Goal: Download file/media

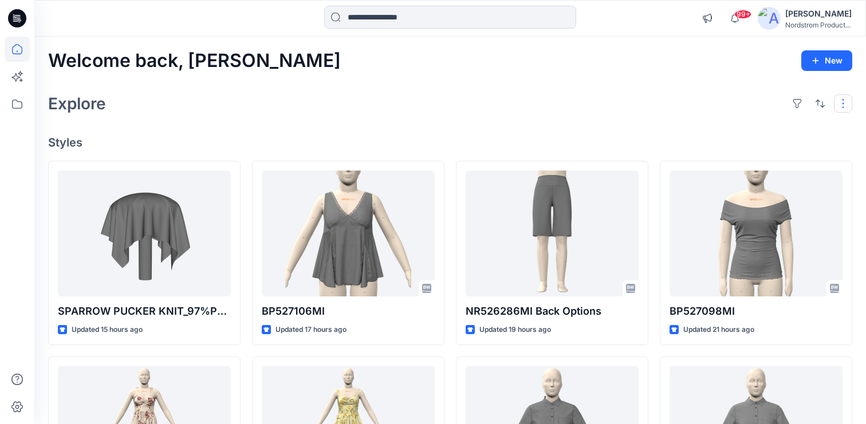
click at [845, 100] on button "button" at bounding box center [843, 103] width 18 height 18
drag, startPoint x: 450, startPoint y: 99, endPoint x: 171, endPoint y: 94, distance: 278.4
click at [450, 99] on div "Explore Layout Grid Large Grid Folder View Compact Card Card View Card Info Tags" at bounding box center [450, 103] width 804 height 27
click at [19, 46] on icon at bounding box center [17, 49] width 25 height 25
drag, startPoint x: 10, startPoint y: 98, endPoint x: 11, endPoint y: 85, distance: 13.9
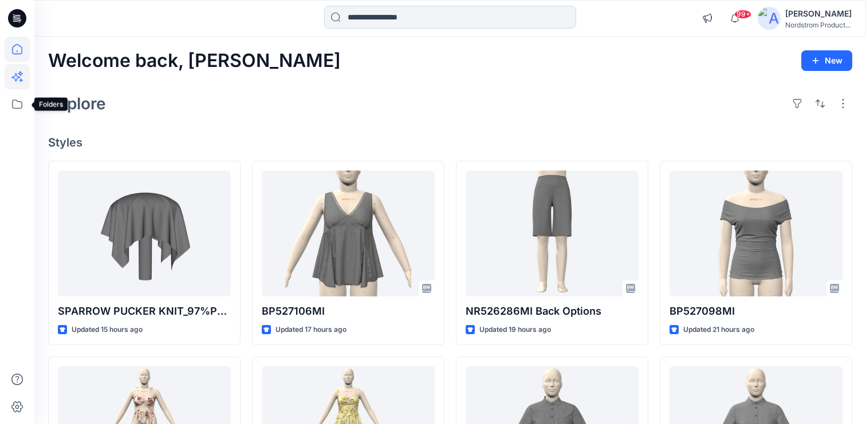
click at [10, 98] on icon at bounding box center [17, 104] width 25 height 25
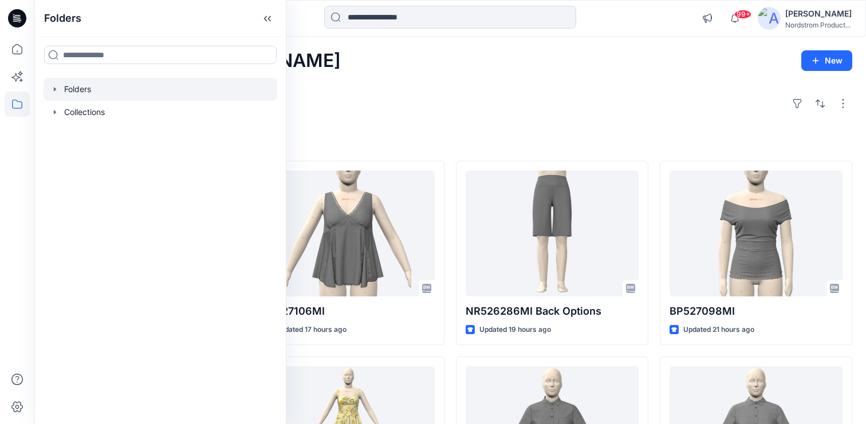
click at [99, 91] on div at bounding box center [161, 89] width 234 height 23
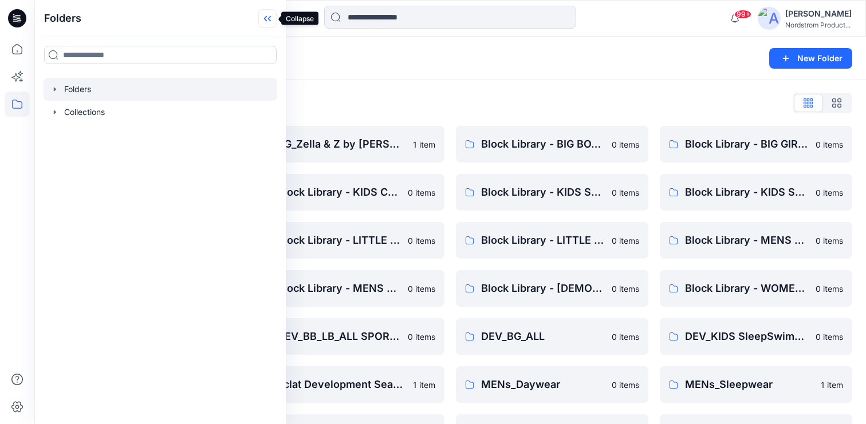
click at [271, 18] on icon at bounding box center [267, 18] width 18 height 19
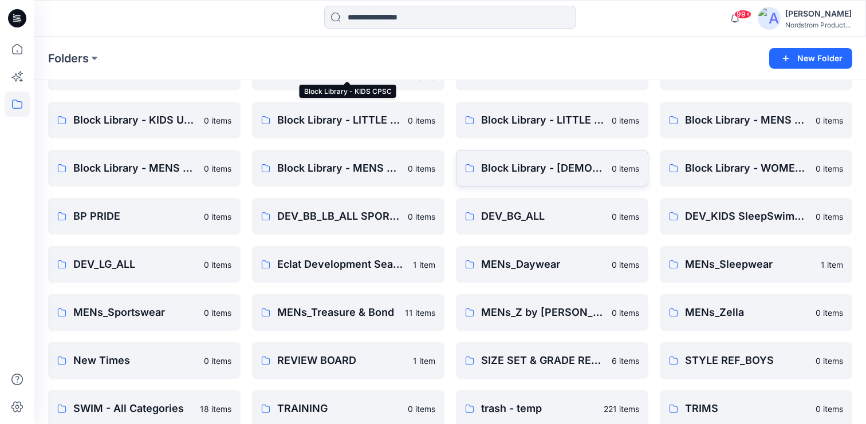
scroll to position [124, 0]
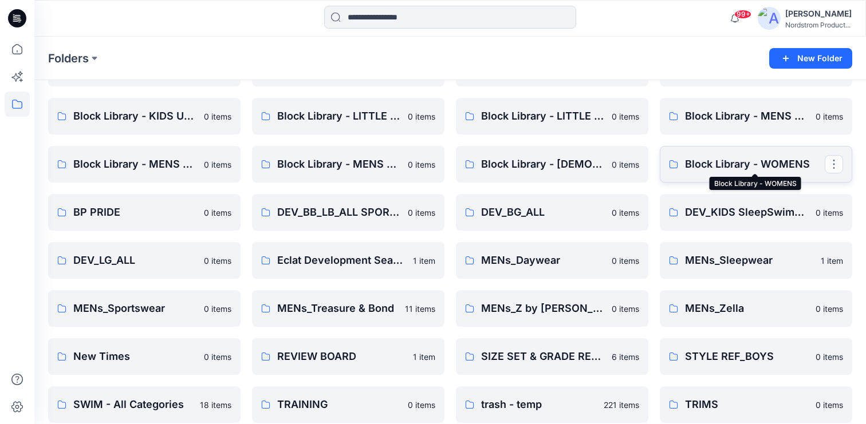
click at [714, 163] on p "Block Library - WOMENS" at bounding box center [755, 164] width 140 height 16
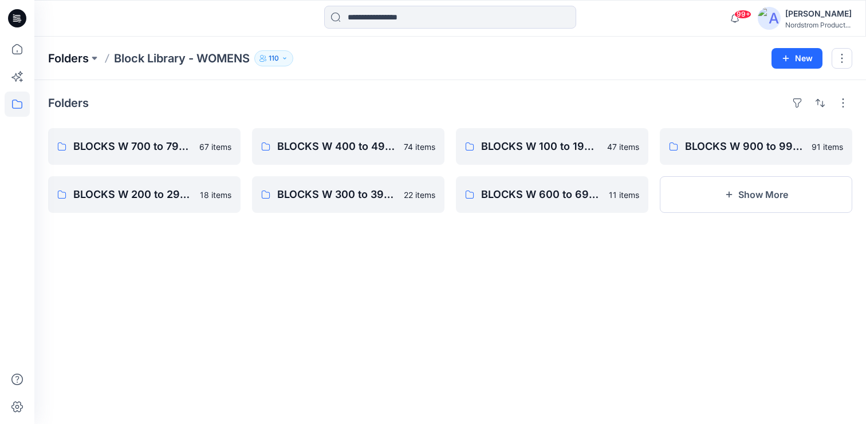
click at [76, 58] on p "Folders" at bounding box center [68, 58] width 41 height 16
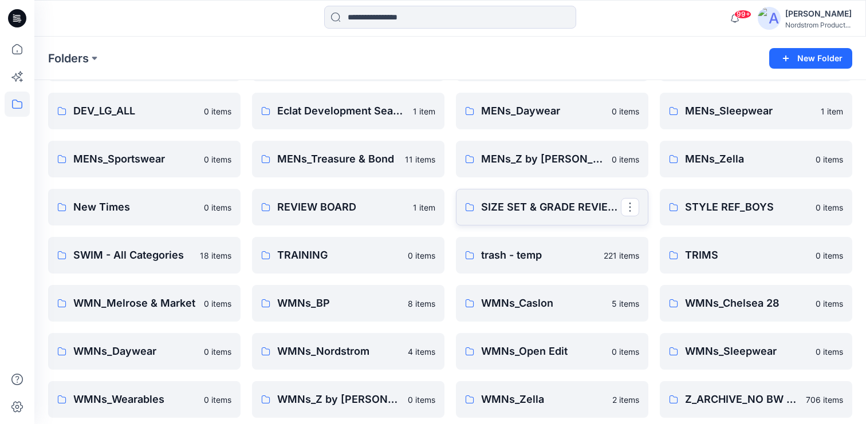
scroll to position [281, 0]
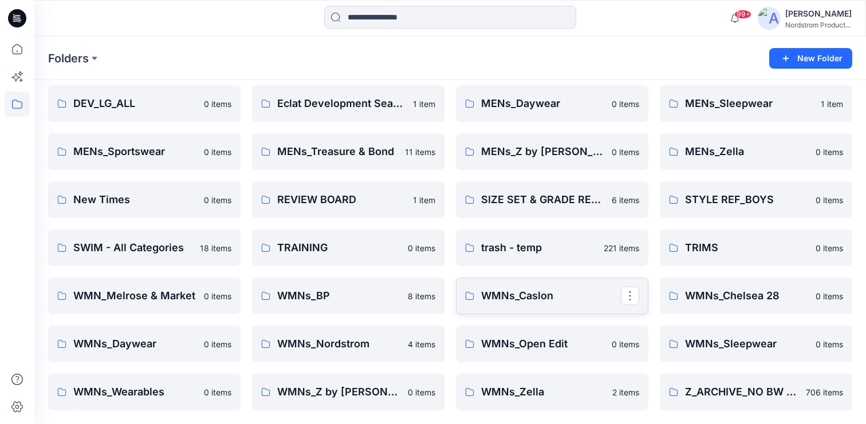
click at [523, 302] on p "WMNs_Caslon" at bounding box center [551, 296] width 140 height 16
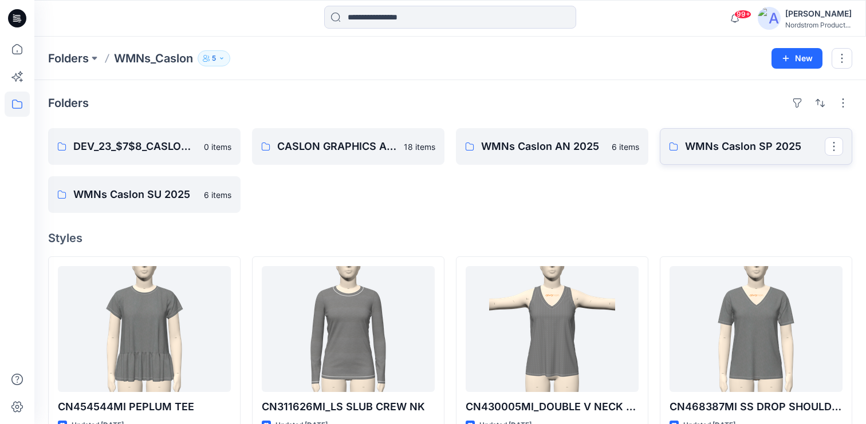
click at [762, 147] on p "WMNs Caslon SP 2025" at bounding box center [755, 147] width 140 height 16
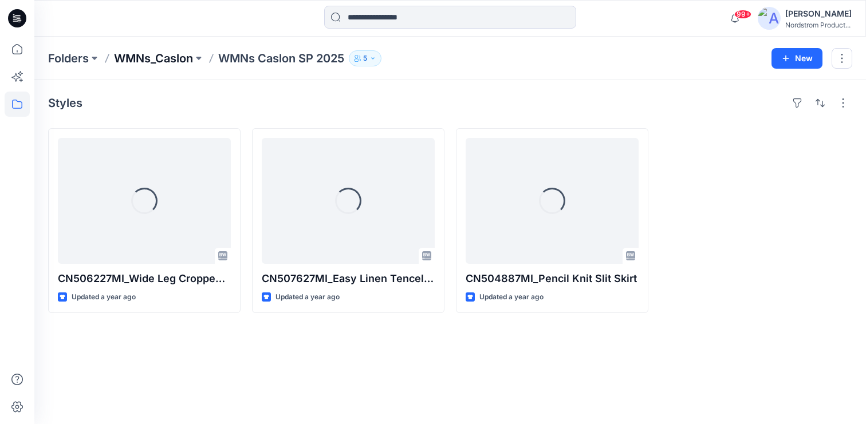
click at [162, 59] on p "WMNs_Caslon" at bounding box center [153, 58] width 79 height 16
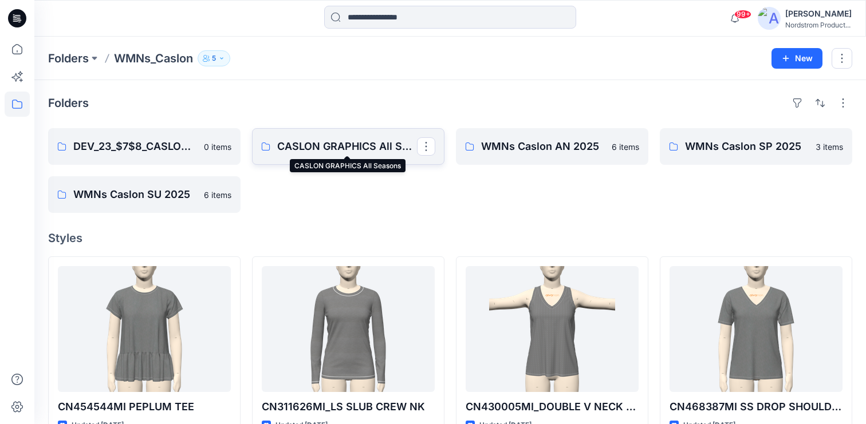
click at [337, 152] on p "CASLON GRAPHICS All Seasons" at bounding box center [347, 147] width 140 height 16
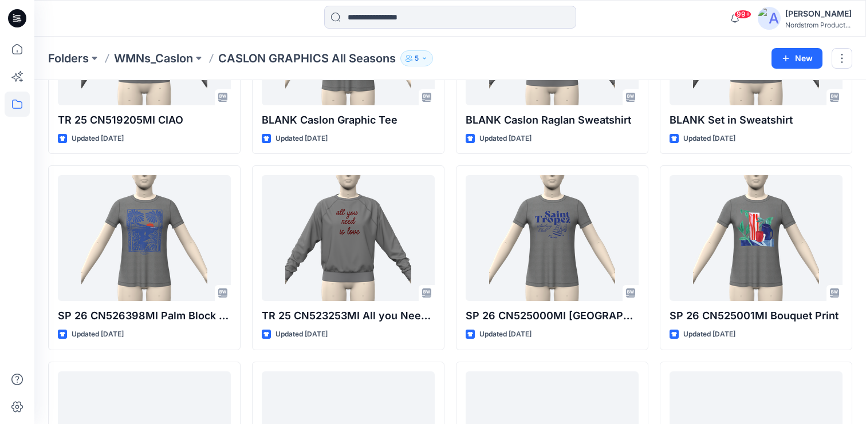
scroll to position [353, 0]
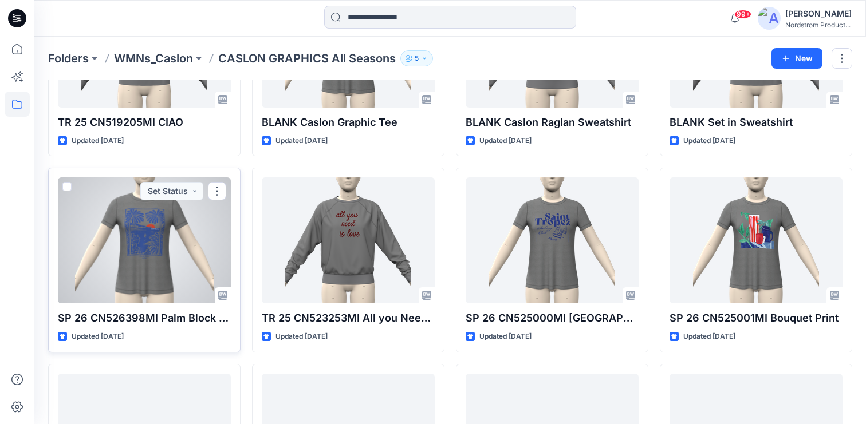
click at [152, 235] on div at bounding box center [144, 241] width 173 height 126
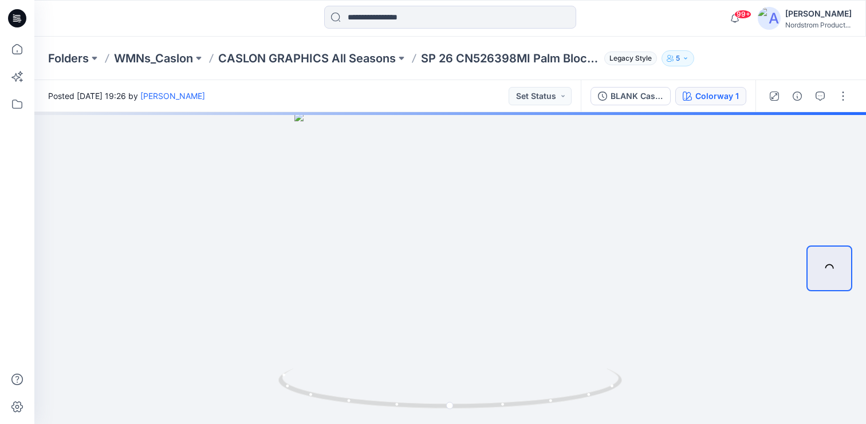
click at [723, 98] on div "Colorway 1" at bounding box center [717, 96] width 44 height 13
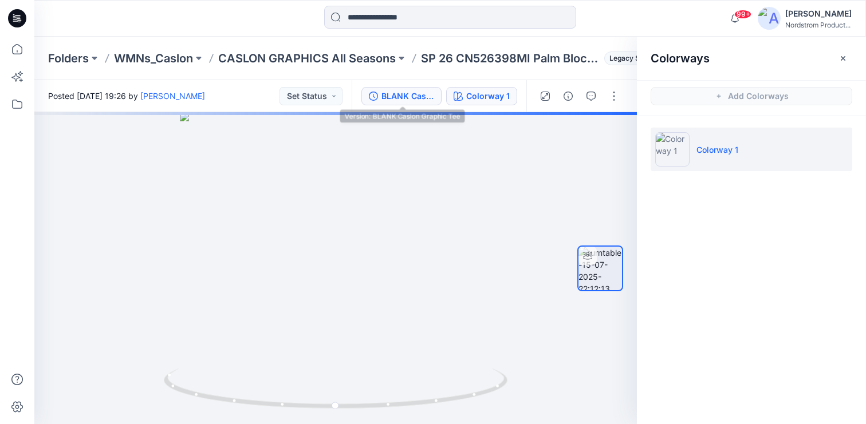
click at [421, 93] on div "BLANK Caslon Graphic Tee" at bounding box center [407, 96] width 53 height 13
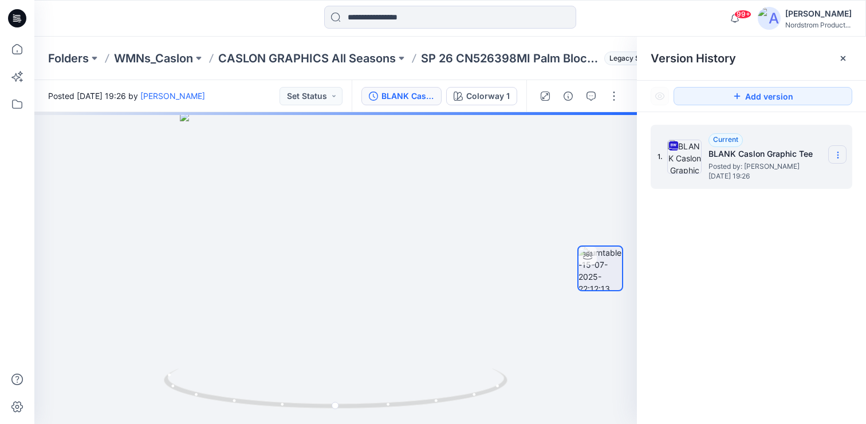
click at [832, 153] on section at bounding box center [837, 154] width 18 height 18
click at [783, 178] on span "Download Source BW File" at bounding box center [780, 178] width 96 height 14
